Goal: Transaction & Acquisition: Book appointment/travel/reservation

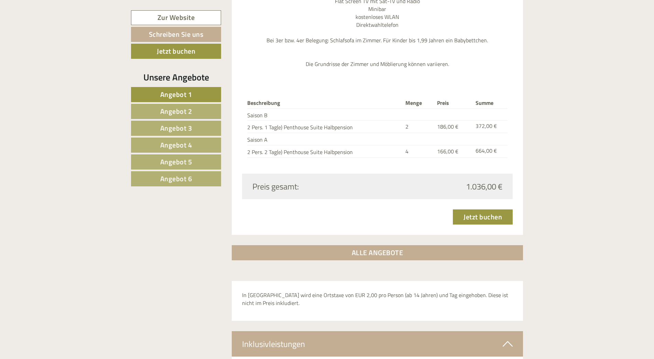
scroll to position [2167, 0]
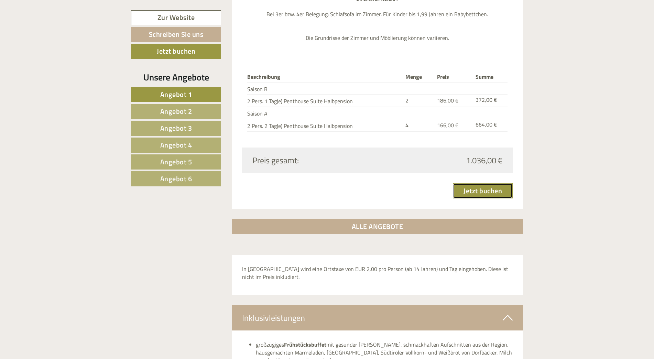
click at [469, 183] on link "Jetzt buchen" at bounding box center [483, 190] width 60 height 15
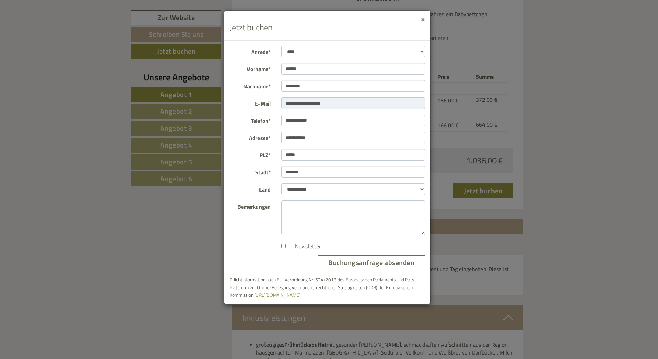
click at [423, 20] on button "×" at bounding box center [423, 18] width 4 height 7
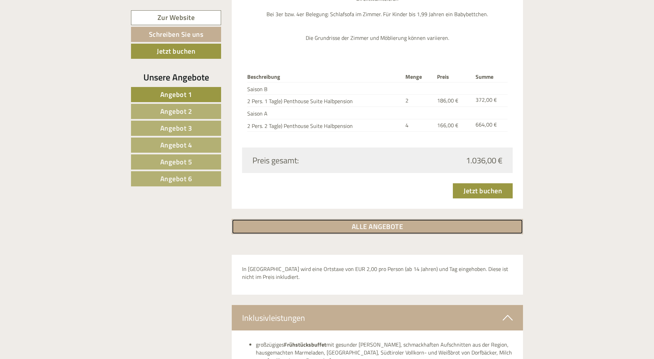
click at [384, 219] on link "ALLE ANGEBOTE" at bounding box center [378, 226] width 292 height 15
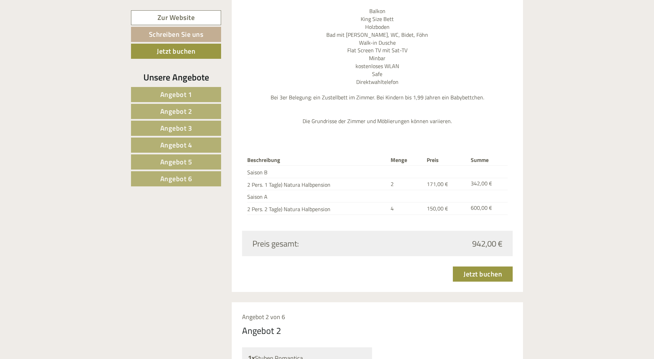
scroll to position [893, 0]
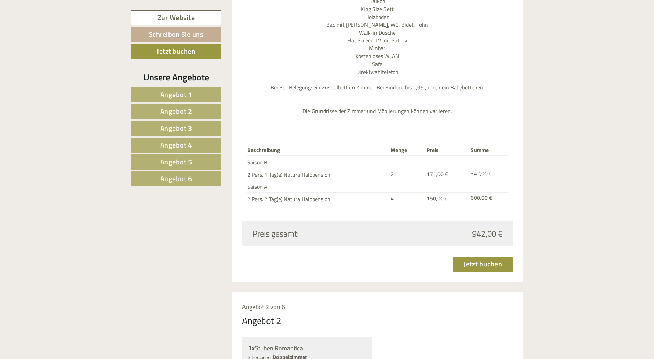
drag, startPoint x: 476, startPoint y: 211, endPoint x: 504, endPoint y: 213, distance: 27.6
click at [504, 228] on div "942,00 €" at bounding box center [442, 234] width 130 height 12
drag, startPoint x: 472, startPoint y: 212, endPoint x: 505, endPoint y: 208, distance: 32.9
click at [505, 228] on div "942,00 €" at bounding box center [442, 234] width 130 height 12
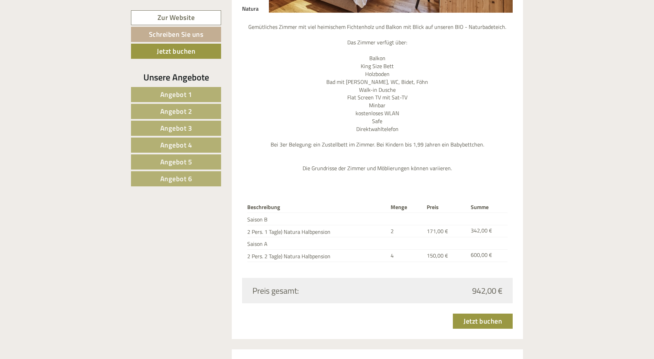
scroll to position [721, 0]
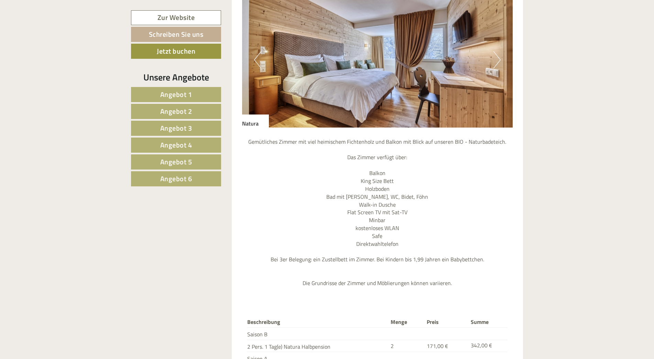
click at [495, 51] on button "Next" at bounding box center [497, 59] width 7 height 17
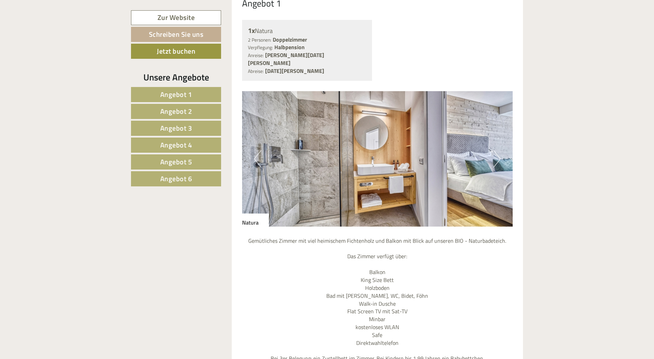
scroll to position [618, 0]
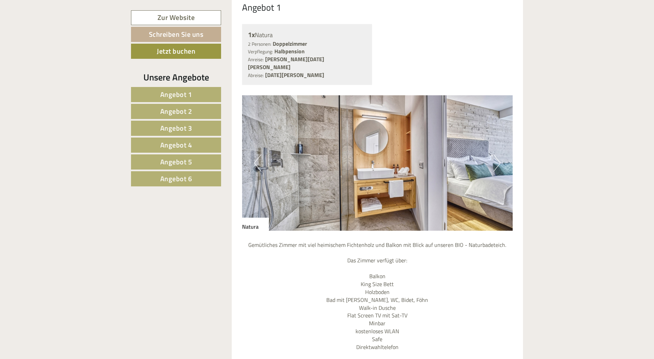
click at [498, 154] on button "Next" at bounding box center [497, 162] width 7 height 17
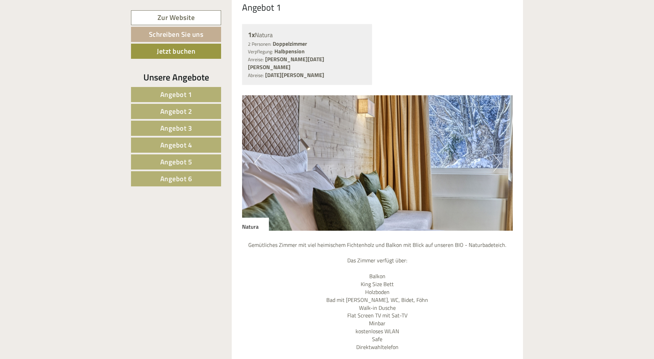
click at [498, 154] on button "Next" at bounding box center [497, 162] width 7 height 17
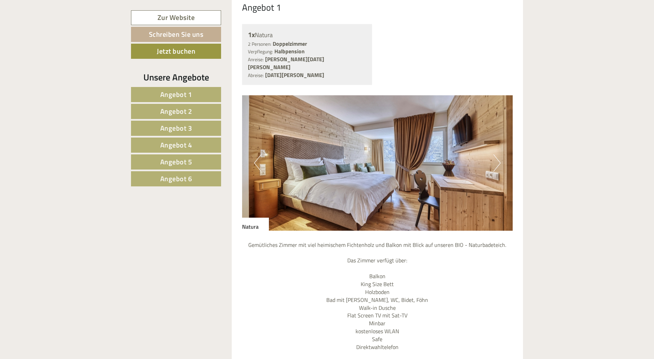
click at [498, 154] on button "Next" at bounding box center [497, 162] width 7 height 17
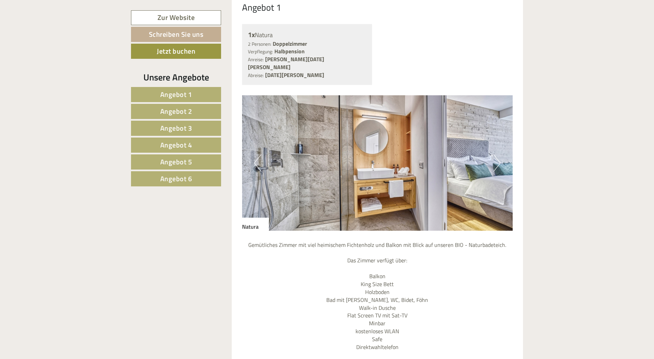
click at [498, 154] on button "Next" at bounding box center [497, 162] width 7 height 17
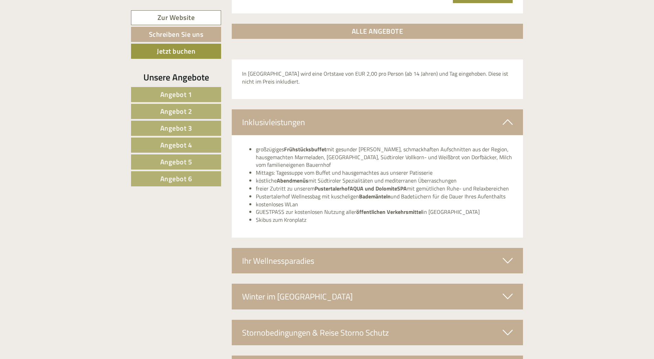
scroll to position [4299, 0]
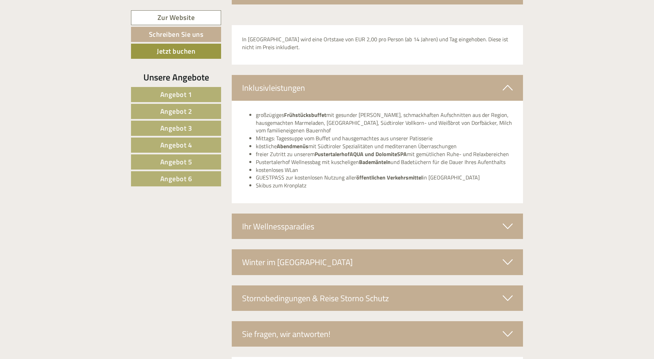
click at [373, 214] on div "Ihr Wellnessparadies" at bounding box center [378, 226] width 292 height 25
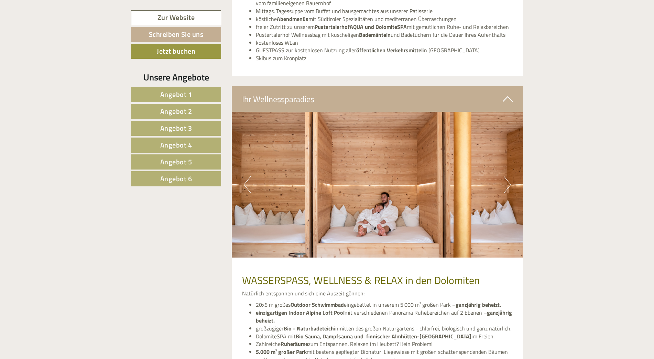
scroll to position [4436, 0]
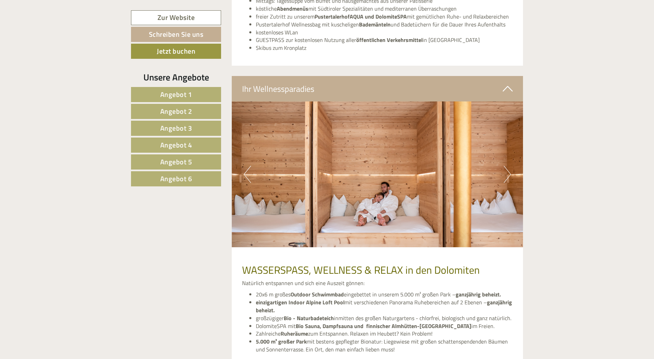
click at [508, 166] on button "Next" at bounding box center [507, 174] width 7 height 17
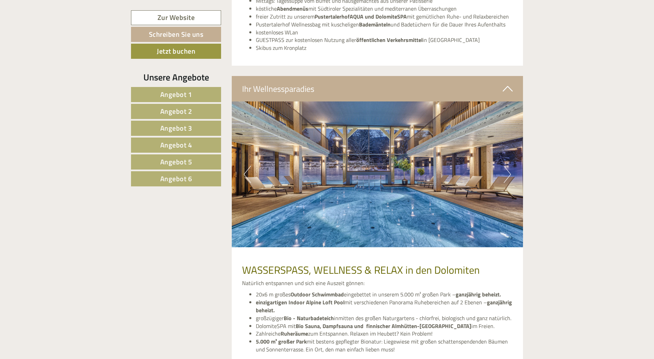
click at [508, 166] on button "Next" at bounding box center [507, 174] width 7 height 17
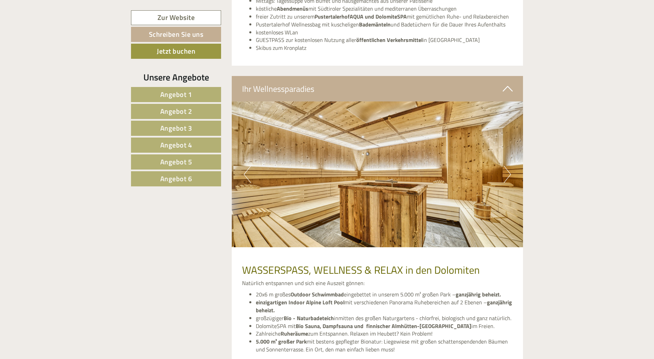
click at [508, 166] on button "Next" at bounding box center [507, 174] width 7 height 17
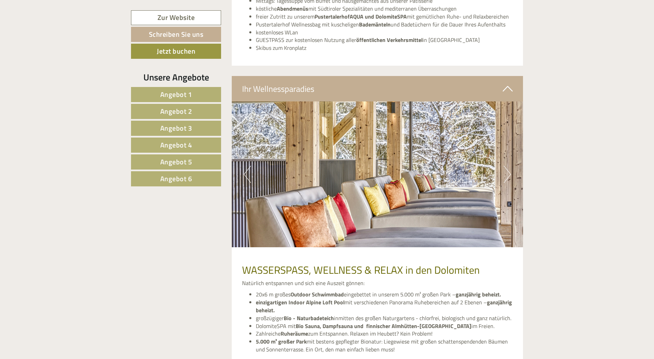
click at [508, 166] on button "Next" at bounding box center [507, 174] width 7 height 17
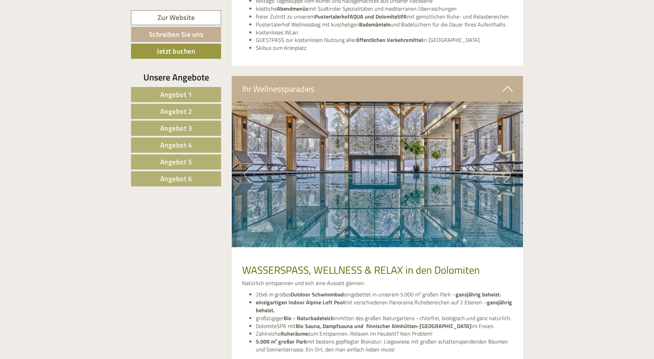
click at [508, 166] on button "Next" at bounding box center [507, 174] width 7 height 17
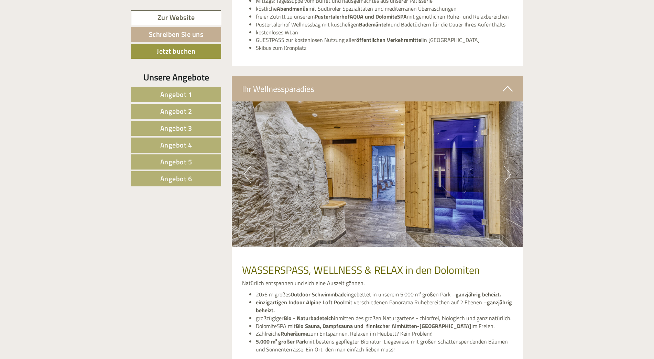
drag, startPoint x: 508, startPoint y: 104, endPoint x: 507, endPoint y: 89, distance: 14.9
click at [507, 101] on div "Previous Next" at bounding box center [378, 174] width 292 height 146
click at [508, 166] on button "Next" at bounding box center [507, 174] width 7 height 17
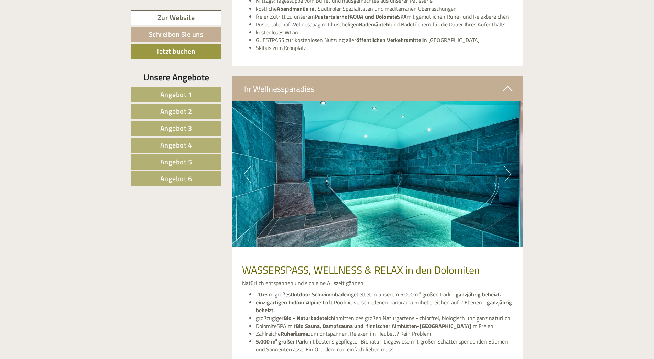
click at [506, 166] on button "Next" at bounding box center [507, 174] width 7 height 17
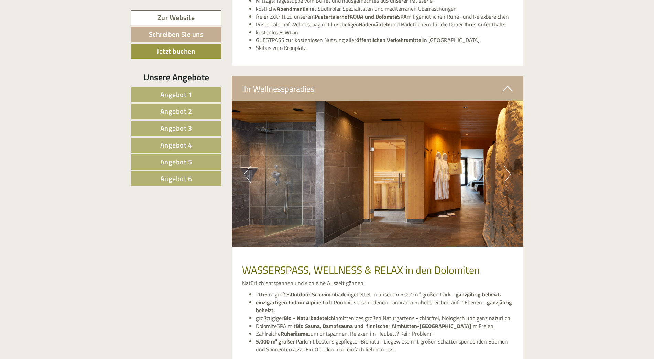
click at [506, 101] on img at bounding box center [378, 174] width 292 height 146
click at [507, 166] on button "Next" at bounding box center [507, 174] width 7 height 17
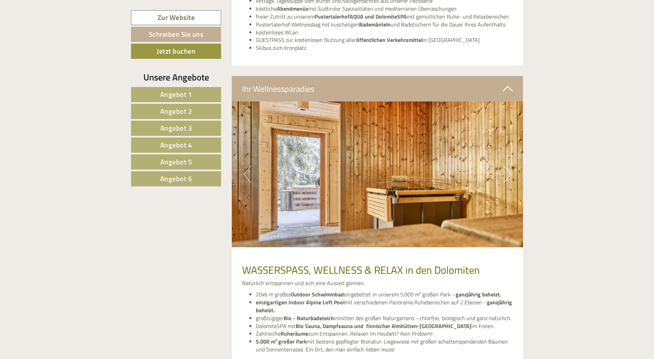
click at [507, 166] on button "Next" at bounding box center [507, 174] width 7 height 17
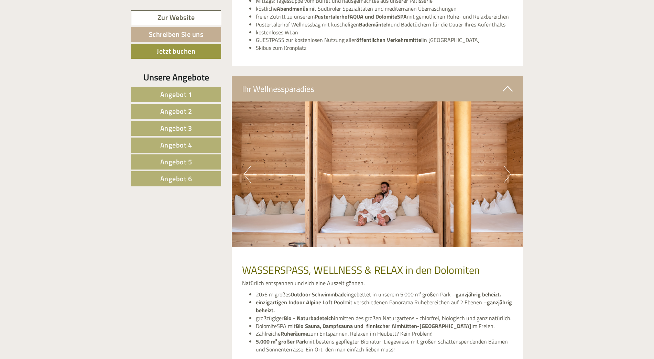
click at [507, 166] on button "Next" at bounding box center [507, 174] width 7 height 17
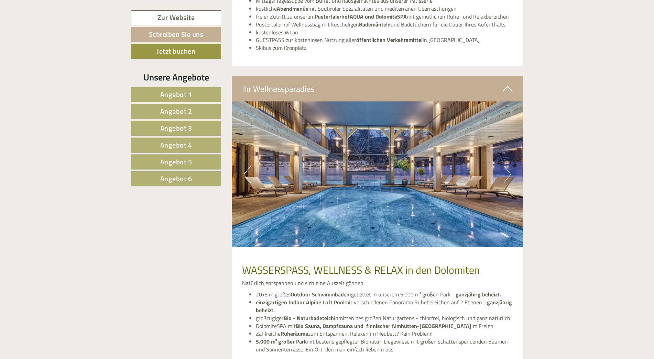
click at [507, 166] on button "Next" at bounding box center [507, 174] width 7 height 17
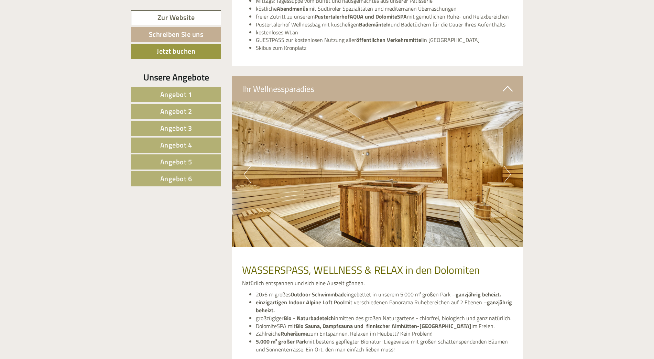
click at [507, 166] on button "Next" at bounding box center [507, 174] width 7 height 17
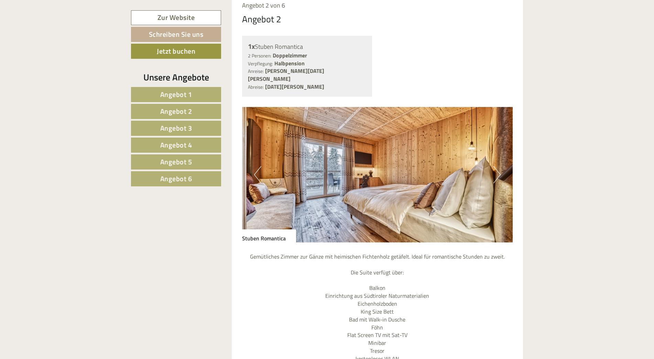
scroll to position [1168, 0]
